Goal: Communication & Community: Answer question/provide support

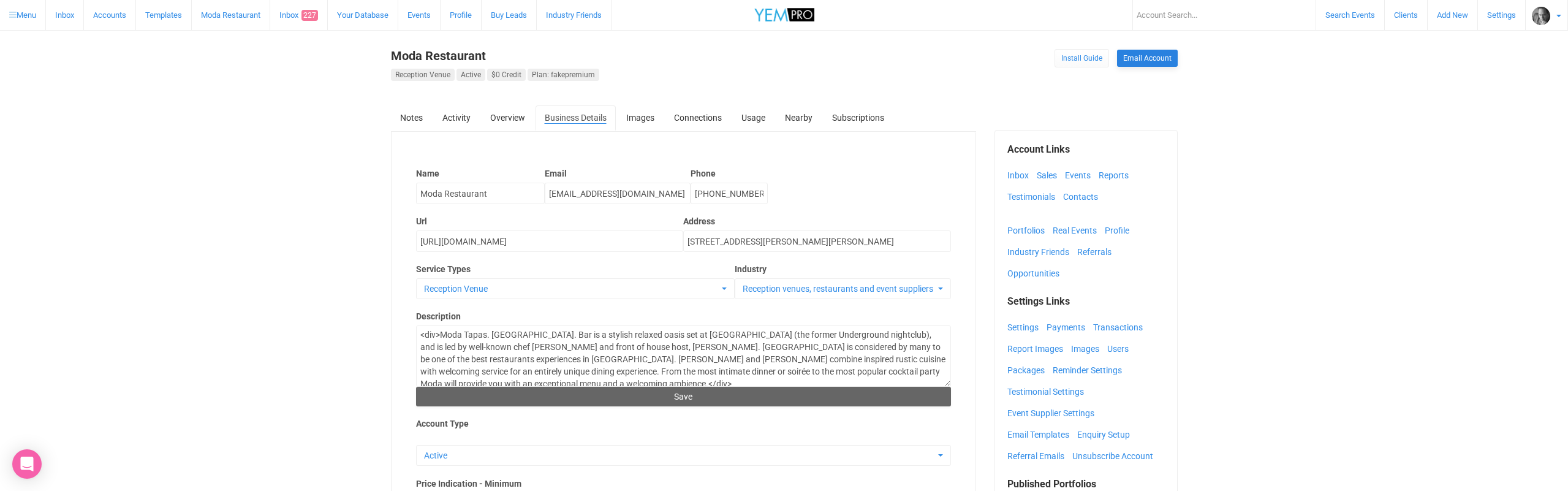
click at [1138, 56] on link "Email Account" at bounding box center [1147, 58] width 61 height 17
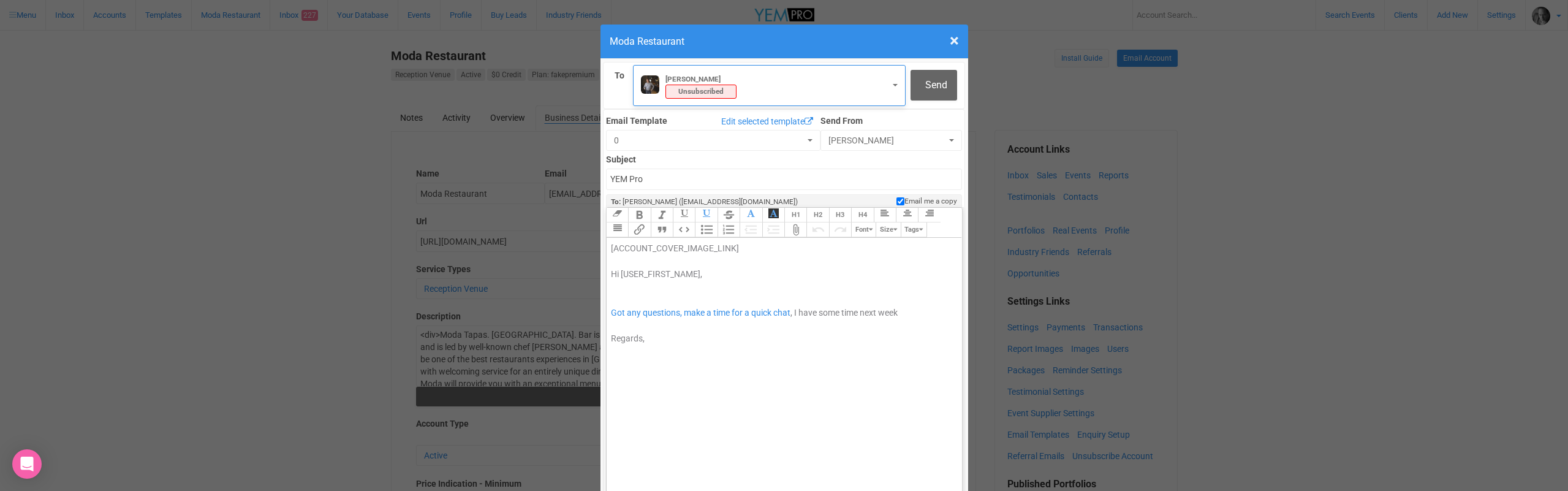
click at [742, 82] on div "[PERSON_NAME] Saveant Unsubscribed" at bounding box center [751, 85] width 221 height 26
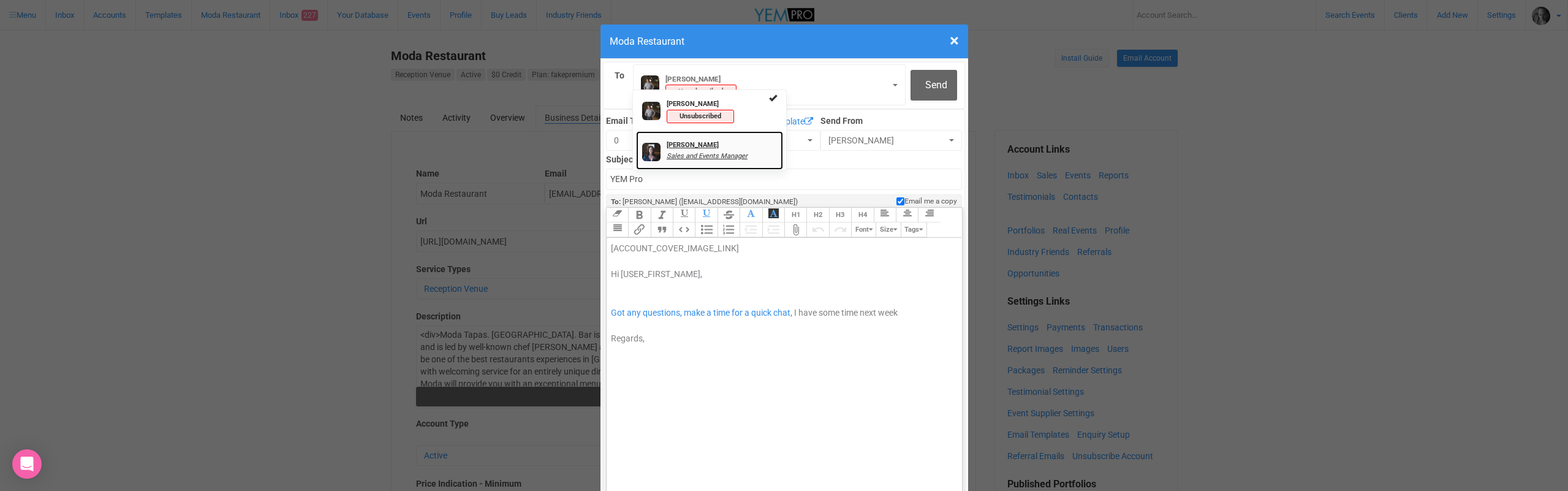
click at [703, 145] on strong "[PERSON_NAME]" at bounding box center [693, 144] width 52 height 8
select select "1219"
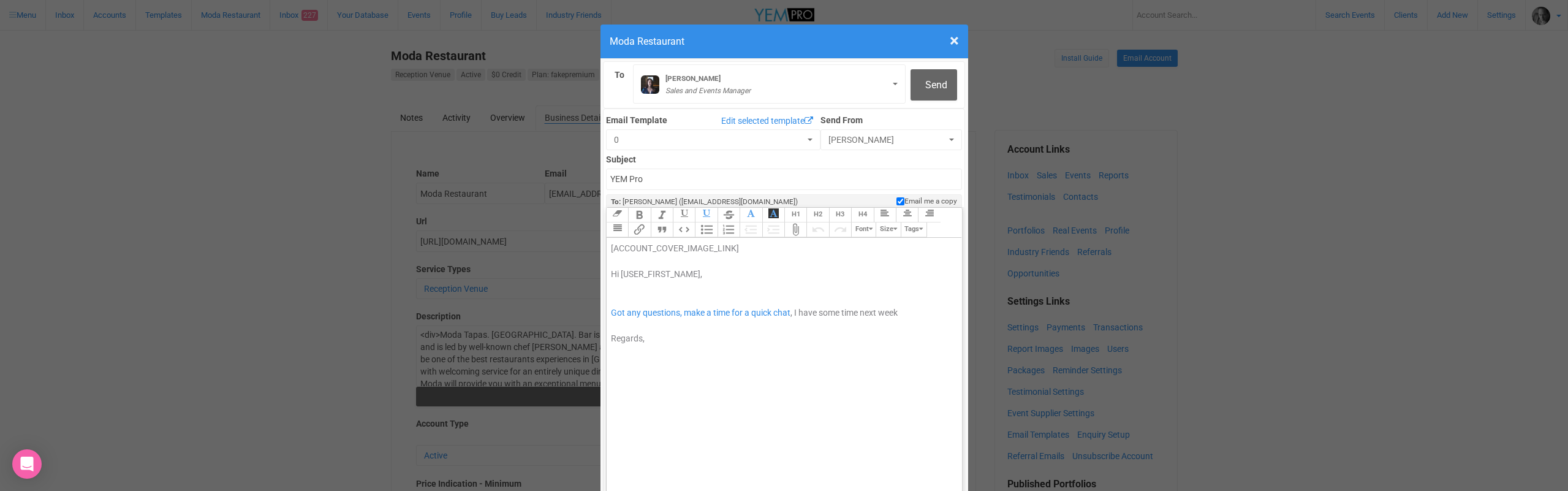
click at [616, 253] on div "[ACCOUNT_COVER_IMAGE_LINK] Hi [USER_FIRST_NAME], Got any questions, make a time…" at bounding box center [782, 294] width 342 height 103
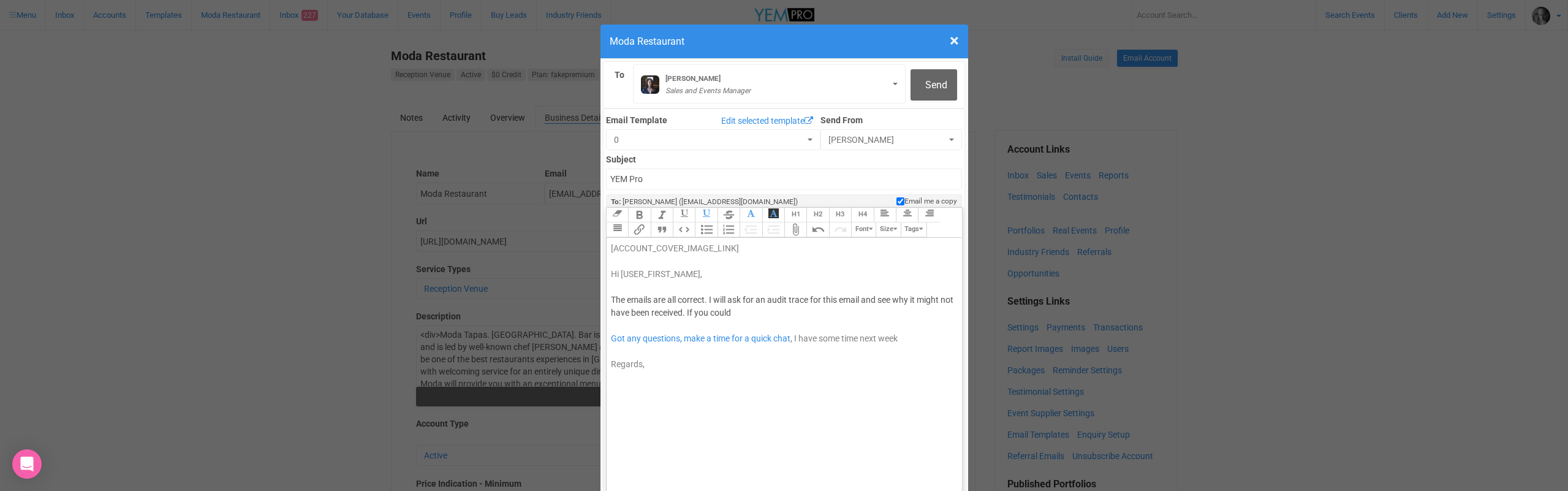
drag, startPoint x: 753, startPoint y: 275, endPoint x: 702, endPoint y: 273, distance: 51.0
click at [702, 273] on div "[ACCOUNT_COVER_IMAGE_LINK] Hi [USER_FIRST_NAME], The emails are all correct. I …" at bounding box center [782, 307] width 342 height 129
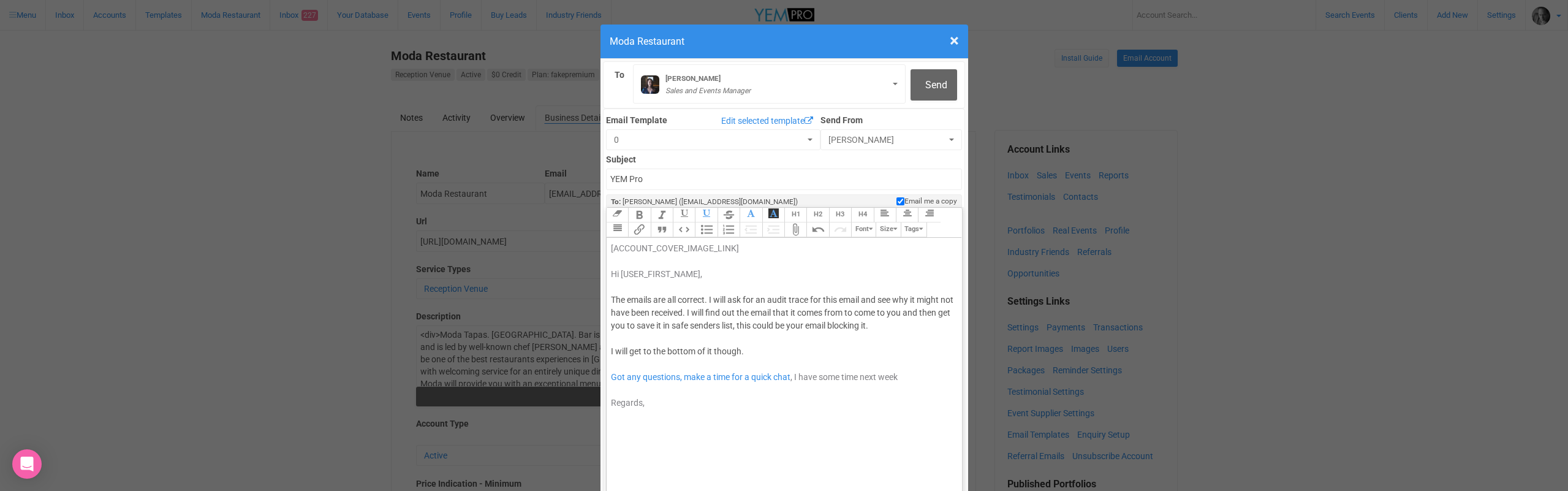
type trix-editor "<div><span style="background-color: rgb(255, 255, 255); font-family: Roboto, He…"
click at [935, 89] on span "Send" at bounding box center [936, 84] width 22 height 11
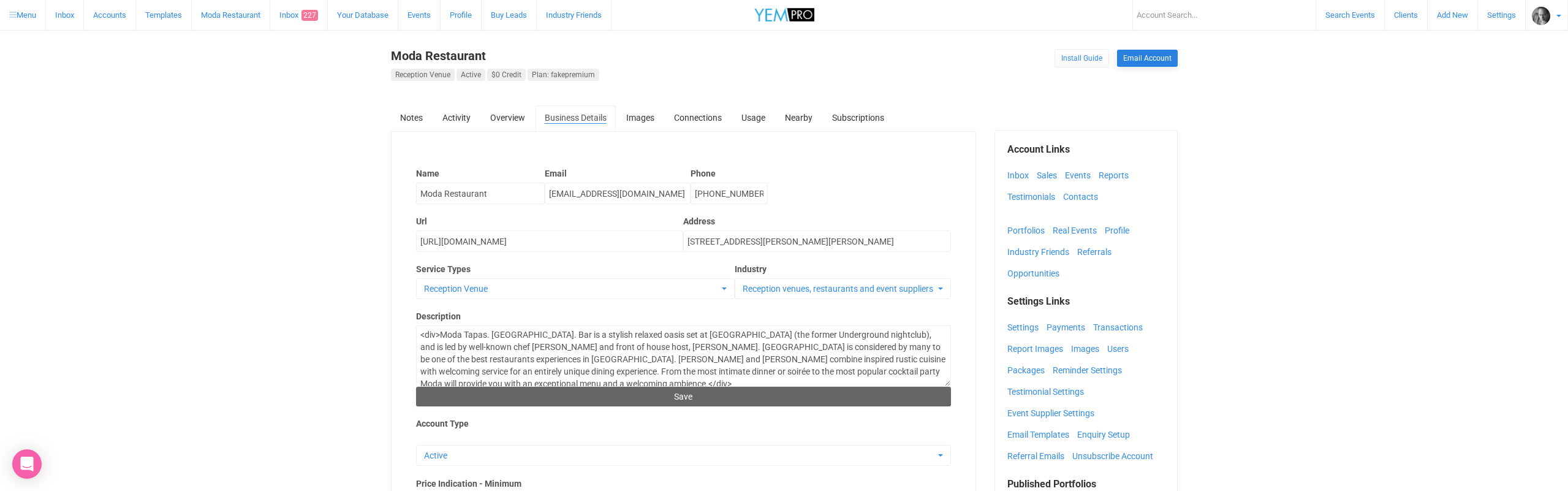
click at [1154, 54] on link "Email Account" at bounding box center [1147, 58] width 61 height 17
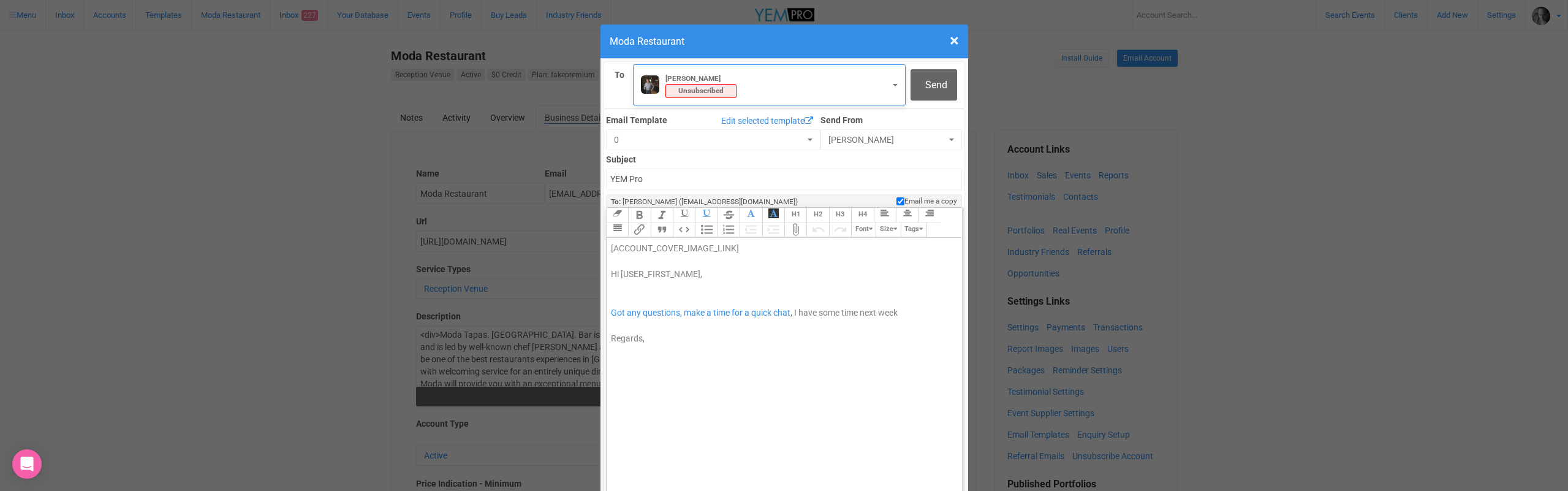
click at [734, 87] on strong "Unsubscribed" at bounding box center [701, 91] width 71 height 14
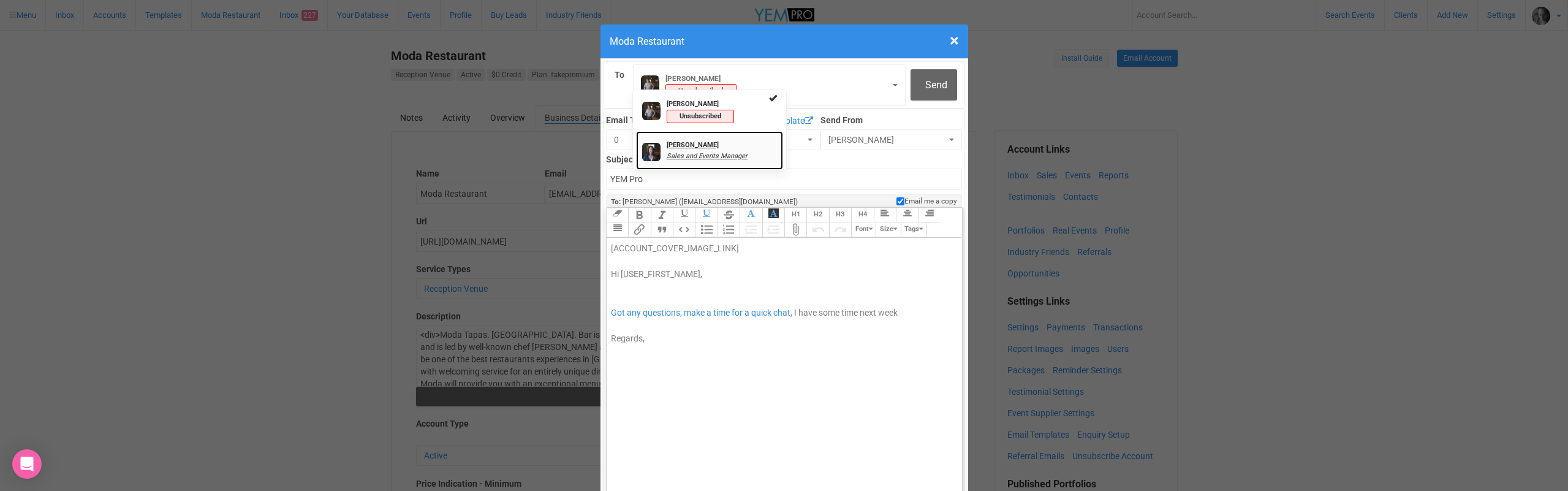
click at [698, 146] on strong "[PERSON_NAME]" at bounding box center [693, 144] width 52 height 8
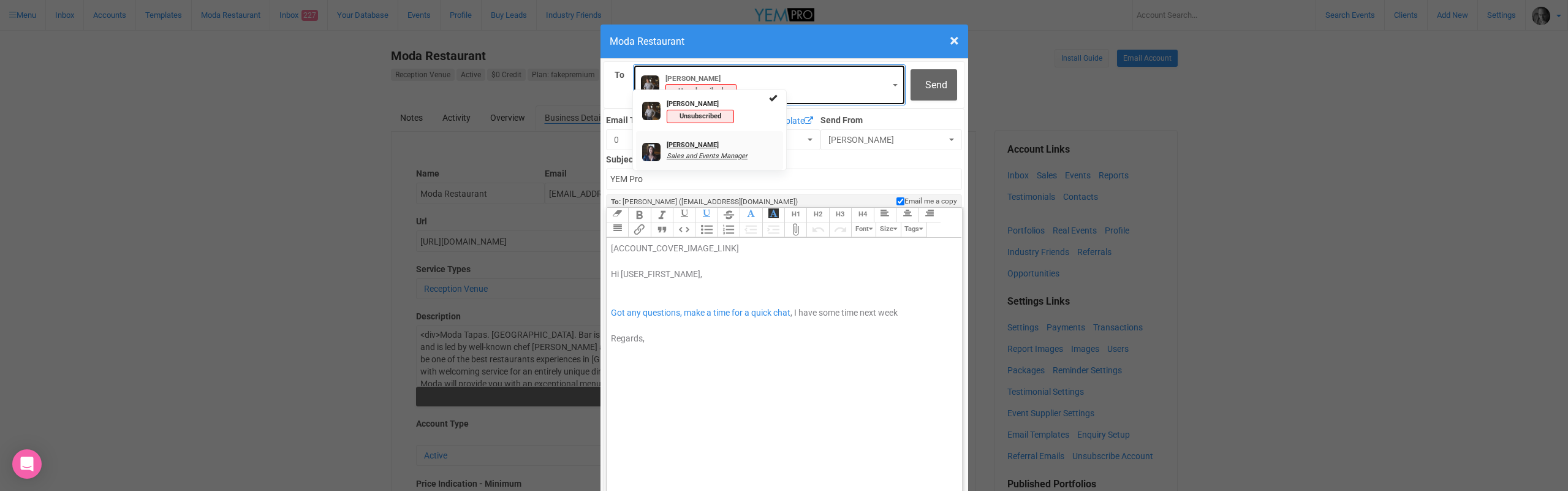
select select "1219"
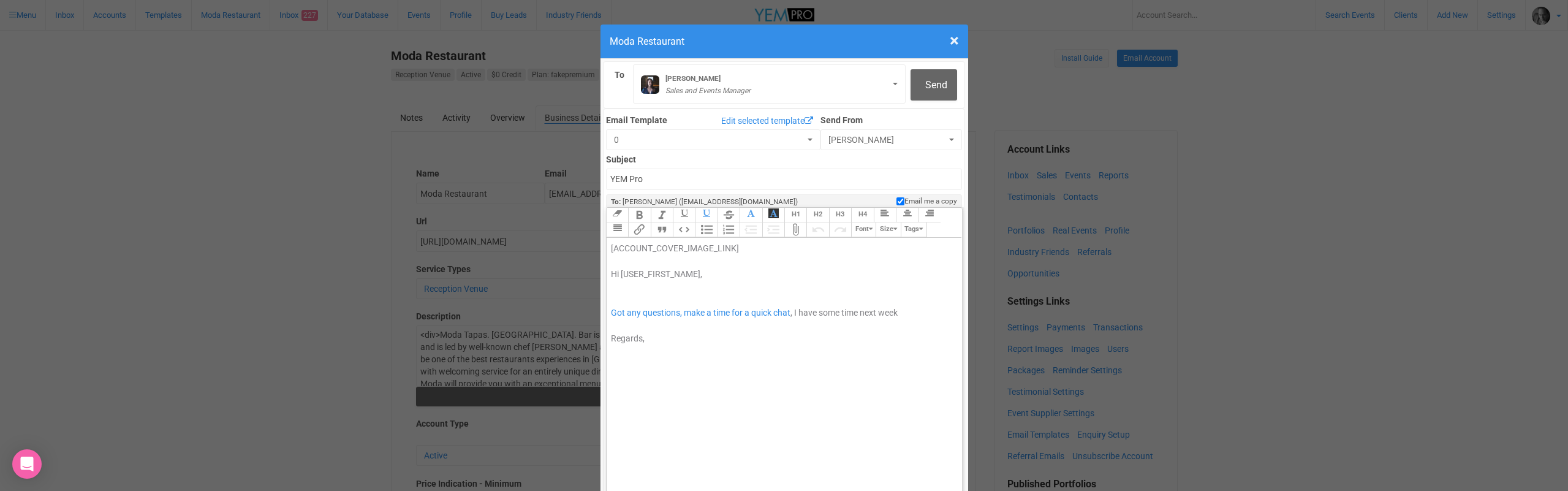
click at [631, 252] on div "[ACCOUNT_COVER_IMAGE_LINK] Hi [USER_FIRST_NAME], Got any questions, make a time…" at bounding box center [782, 294] width 342 height 103
paste trix-editor "<div><span style="background-color: rgb(255, 255, 255); font-family: Roboto, He…"
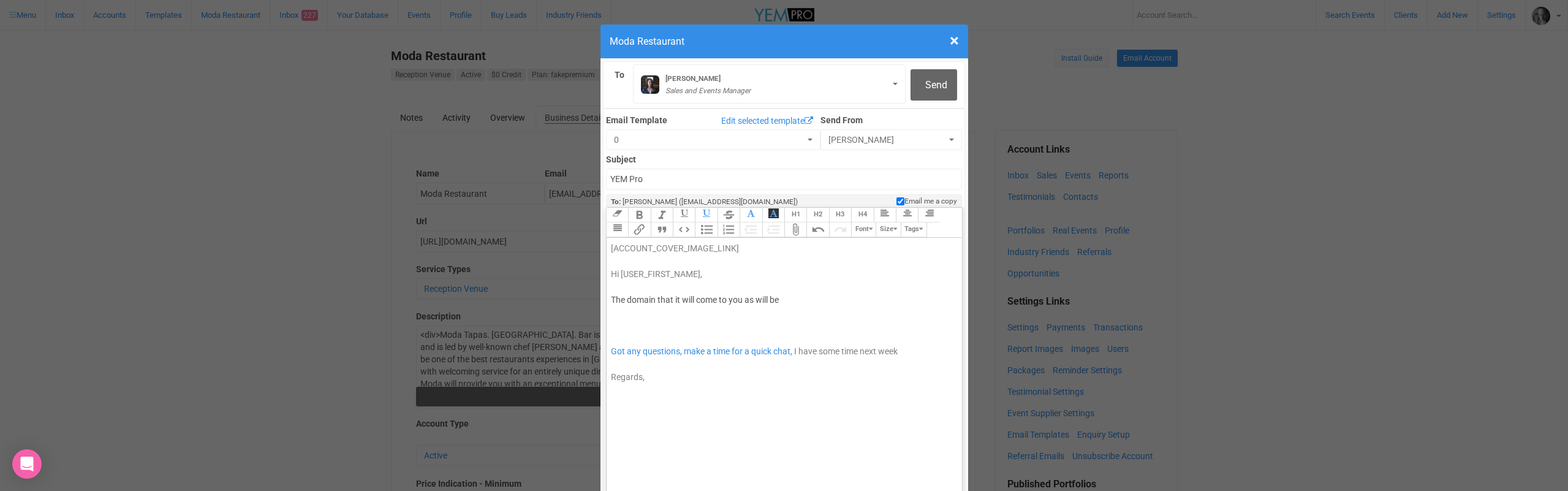
click at [795, 260] on div "[ACCOUNT_COVER_IMAGE_LINK] Hi [USER_FIRST_NAME], The domain that it will come t…" at bounding box center [782, 313] width 342 height 142
paste trix-editor "<a href="[URL][DOMAIN_NAME][EMAIL_ADDRESS][DOMAIN_NAME]"><span style="font-fami…"
click at [629, 281] on div "[ACCOUNT_COVER_IMAGE_LINK] Hi [USER_FIRST_NAME], The domain that it will come t…" at bounding box center [782, 313] width 342 height 142
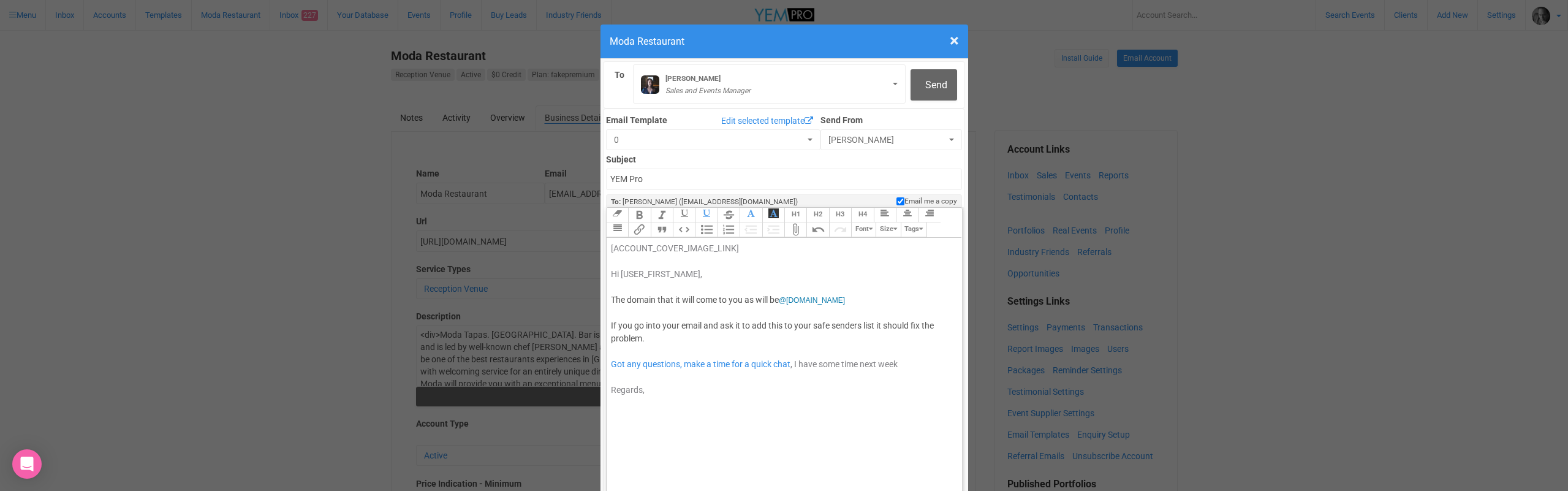
type trix-editor "<div><span style="background-color: rgb(255, 255, 255); font-family: Roboto, He…"
click at [938, 83] on span "Send" at bounding box center [936, 84] width 22 height 11
